Goal: Task Accomplishment & Management: Manage account settings

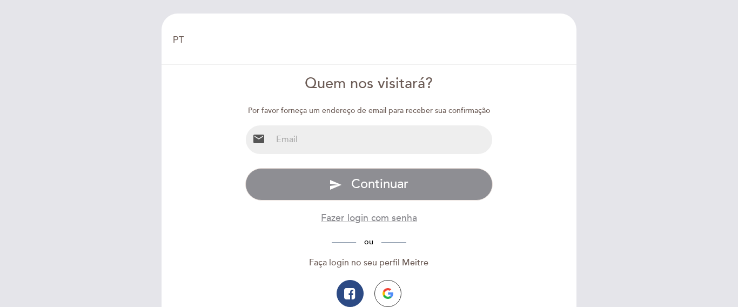
select select "pt"
click at [339, 143] on input "email" at bounding box center [382, 139] width 221 height 29
type input "[EMAIL_ADDRESS][DOMAIN_NAME]"
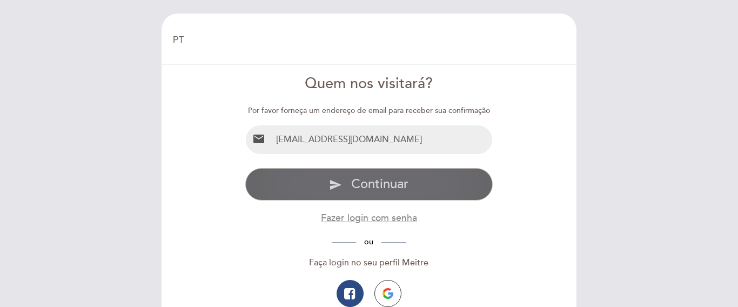
click at [401, 178] on span "Continuar" at bounding box center [379, 184] width 57 height 16
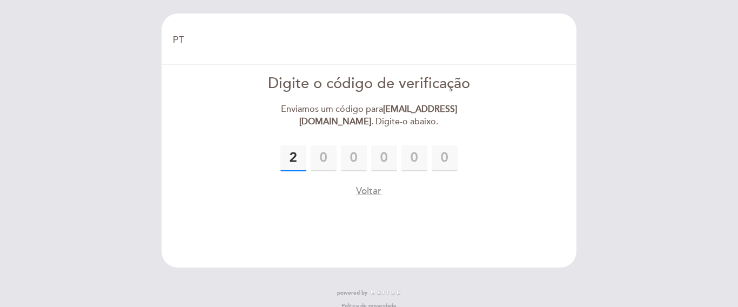
type input "2"
type input "1"
type input "5"
type input "4"
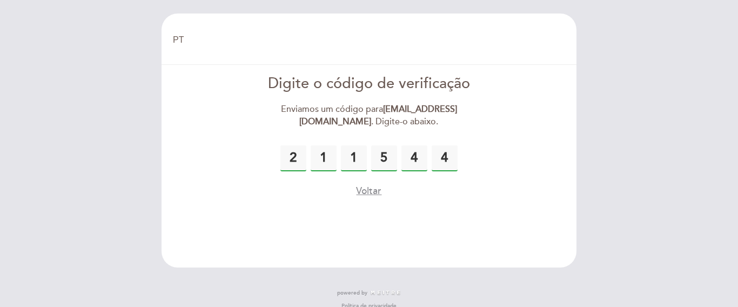
type input "4"
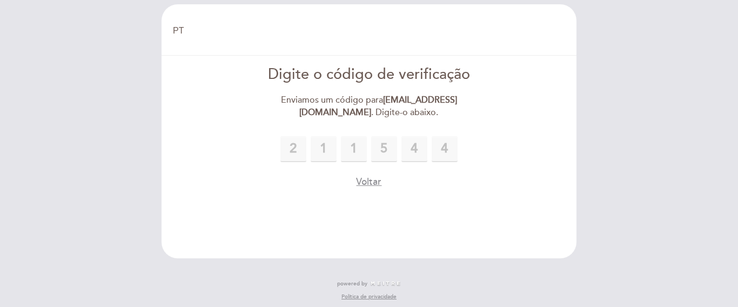
scroll to position [14, 0]
